Goal: Information Seeking & Learning: Compare options

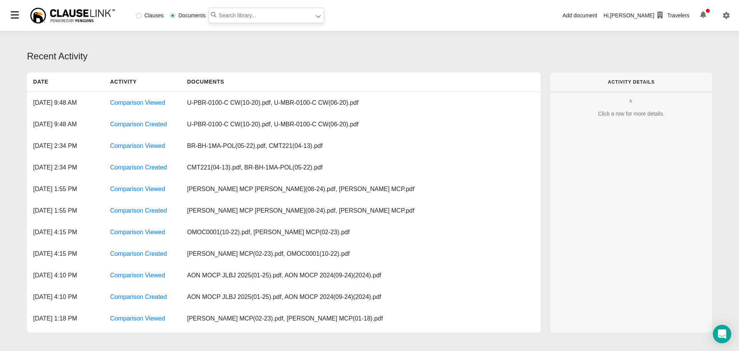
click at [252, 15] on input "text" at bounding box center [267, 15] width 116 height 15
click at [253, 18] on input "text" at bounding box center [267, 15] width 116 height 15
type input "ecbr"
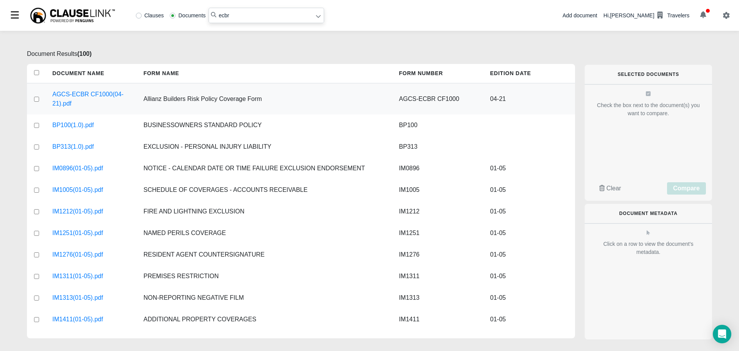
click at [37, 99] on input "checkbox" at bounding box center [36, 99] width 7 height 5
checkbox input "true"
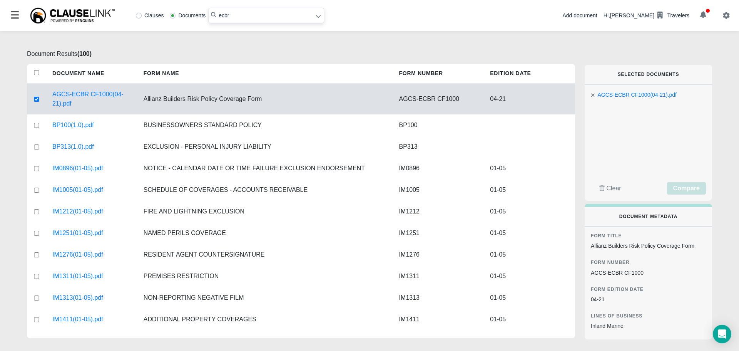
drag, startPoint x: 235, startPoint y: 16, endPoint x: 201, endPoint y: 16, distance: 34.3
click at [201, 15] on div "Clauses Documents ecbr" at bounding box center [228, 15] width 191 height 15
type input "cmt221"
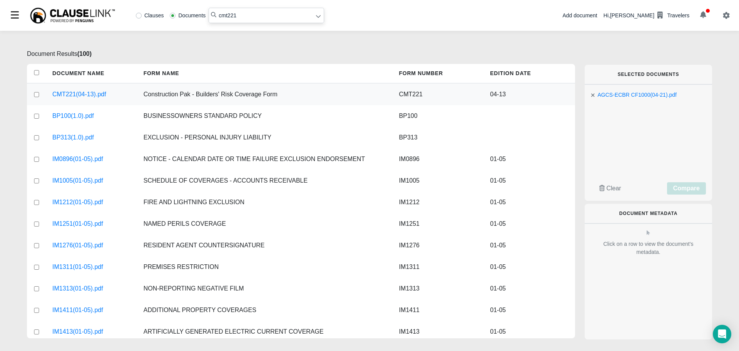
click at [38, 94] on input "checkbox" at bounding box center [36, 94] width 7 height 5
checkbox input "true"
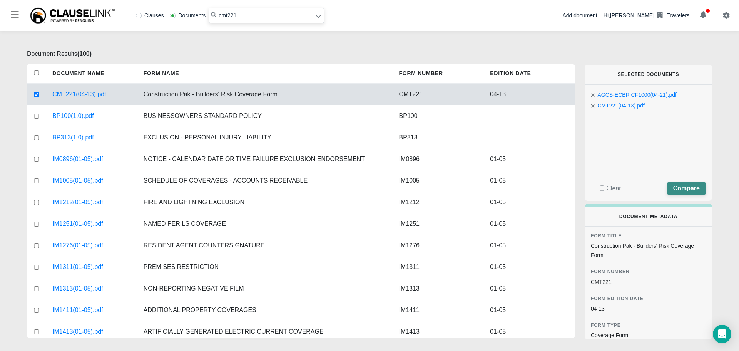
click at [686, 187] on span "Compare" at bounding box center [686, 188] width 27 height 7
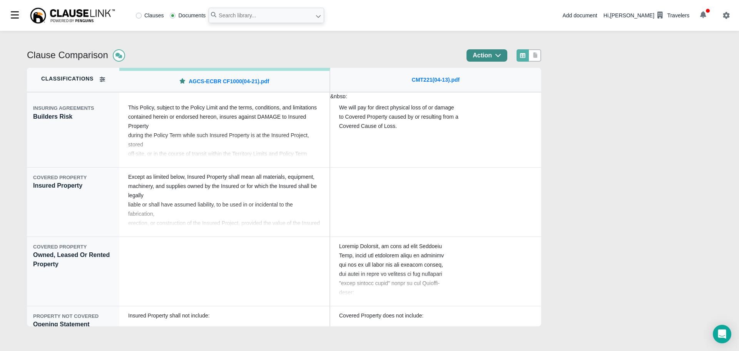
click at [508, 57] on button "Action" at bounding box center [487, 55] width 41 height 12
click at [491, 84] on div "Export" at bounding box center [497, 87] width 67 height 13
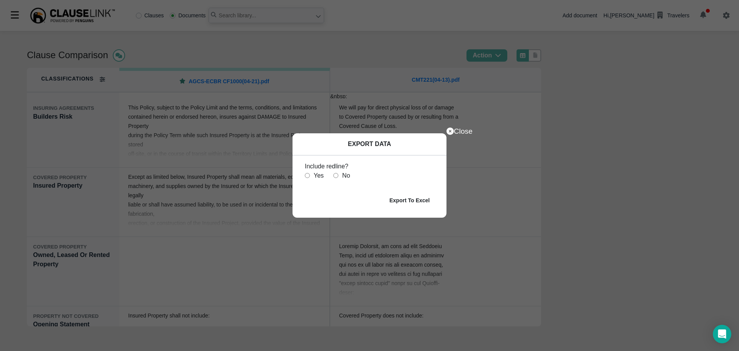
click at [336, 174] on input "radio" at bounding box center [335, 175] width 5 height 5
radio input "true"
click at [403, 198] on b "Export To Excel" at bounding box center [410, 200] width 40 height 6
click at [309, 175] on input "radio" at bounding box center [307, 175] width 5 height 5
radio input "true"
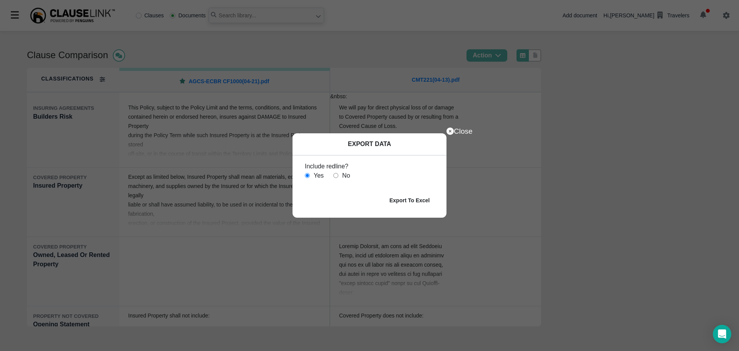
click at [419, 203] on b "Export To Excel" at bounding box center [410, 200] width 40 height 6
click at [462, 131] on div "Close" at bounding box center [524, 131] width 154 height 0
